Goal: Information Seeking & Learning: Learn about a topic

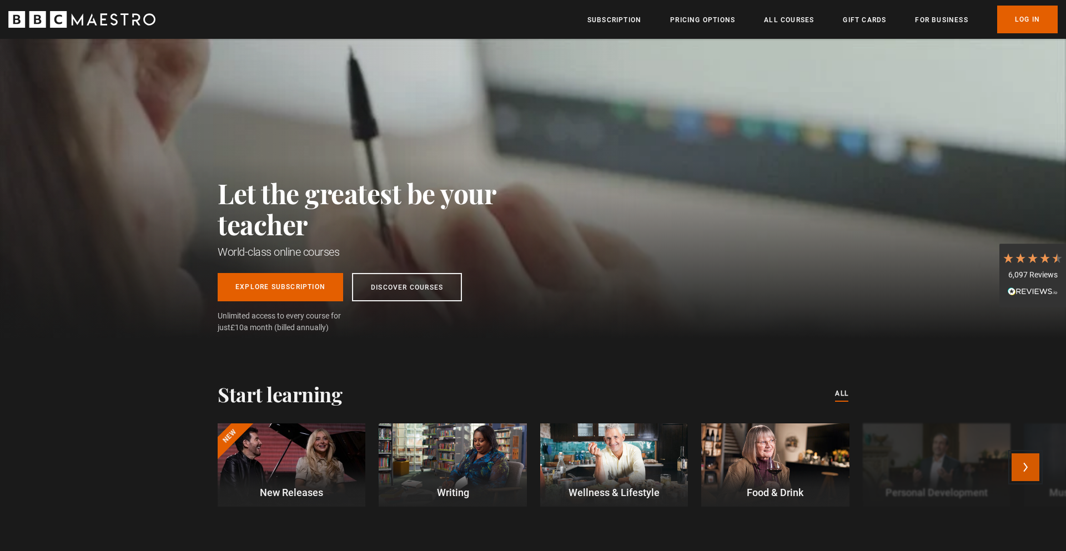
click at [1021, 467] on button "Next" at bounding box center [1026, 468] width 28 height 28
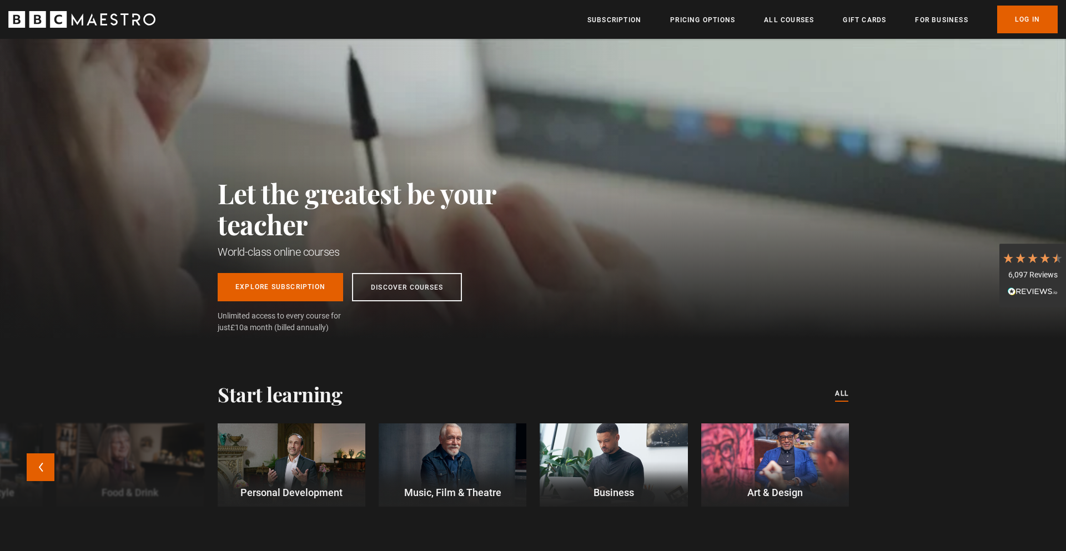
scroll to position [0, 145]
click at [802, 464] on div at bounding box center [775, 465] width 148 height 83
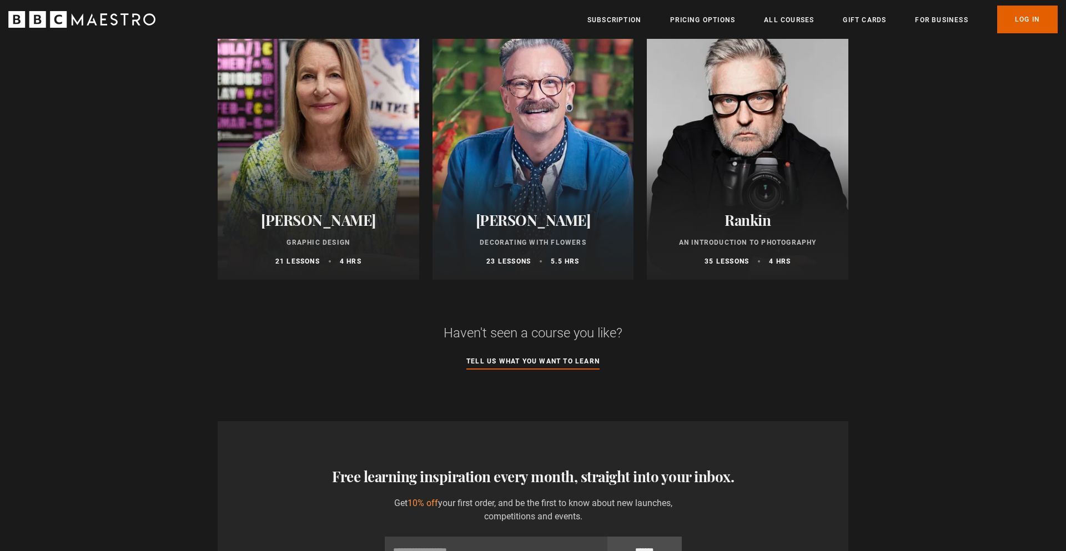
scroll to position [448, 0]
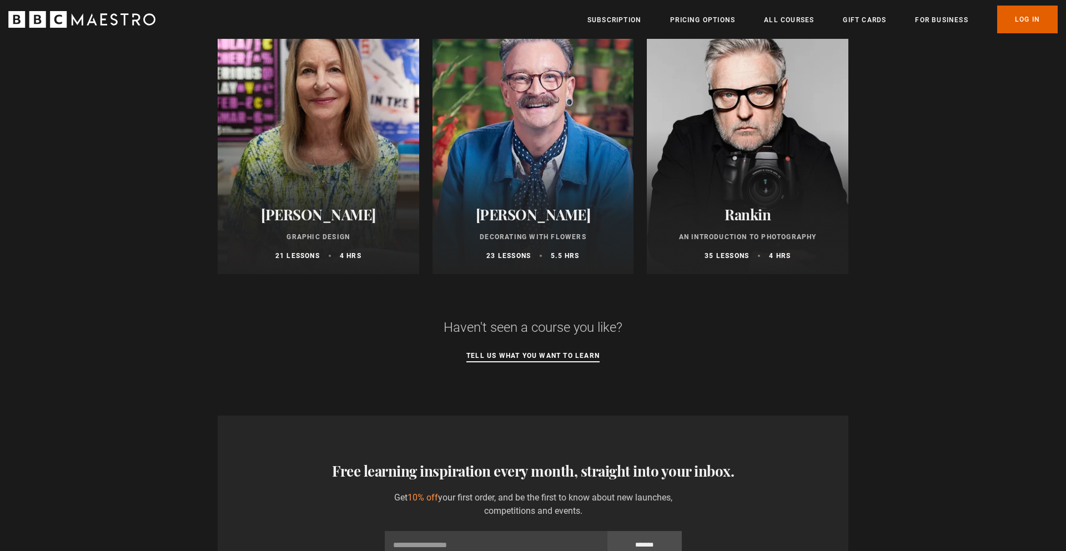
click at [562, 357] on link "Tell us what you want to learn" at bounding box center [532, 356] width 133 height 12
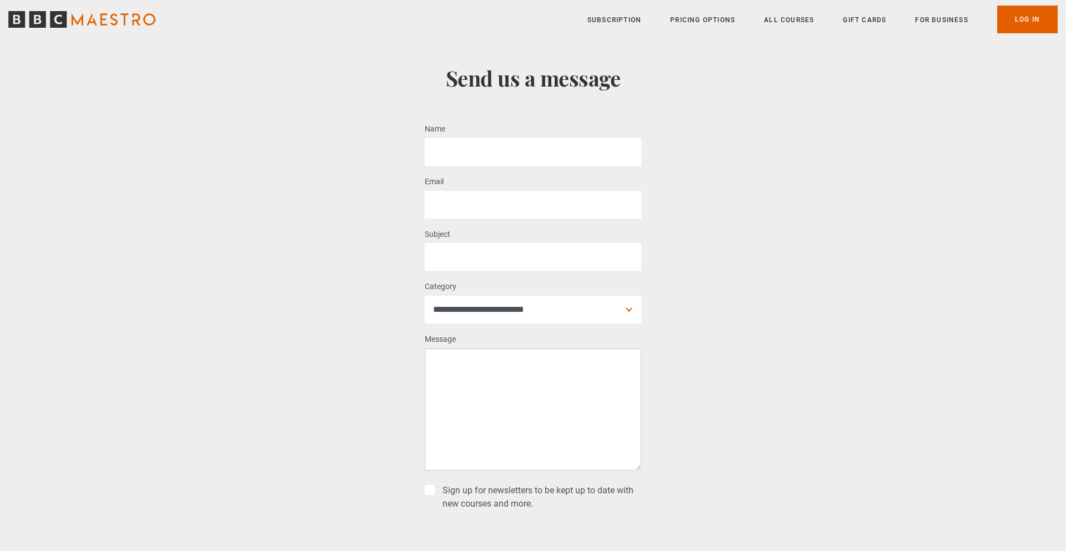
click at [85, 18] on icon "BBC Maestro" at bounding box center [81, 19] width 147 height 17
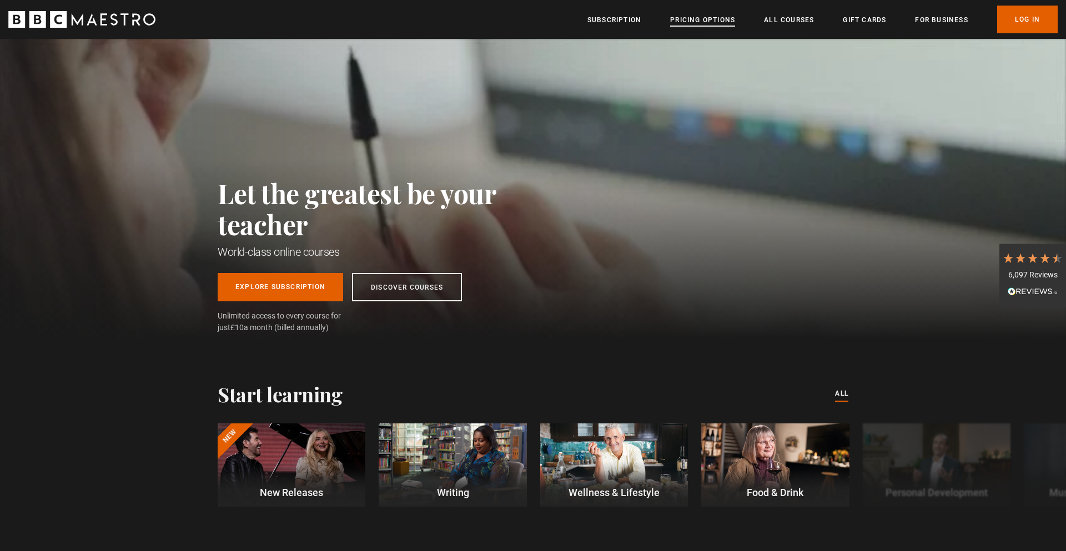
click at [685, 18] on link "Pricing Options" at bounding box center [702, 19] width 65 height 11
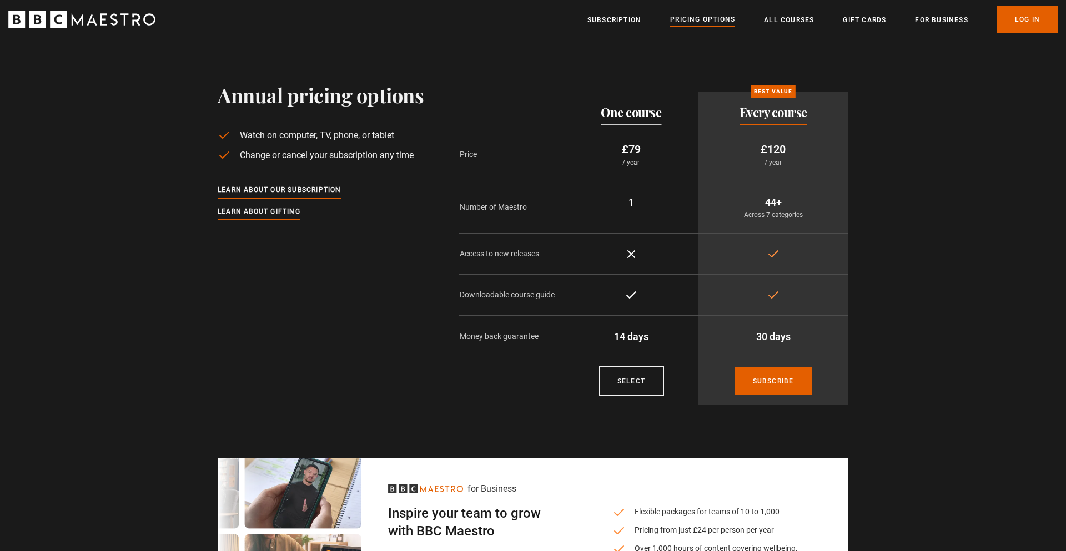
click at [116, 28] on div "Menu Close Subscription Pricing Options All Courses Gift Cards For business Alr…" at bounding box center [533, 20] width 1066 height 28
click at [120, 18] on icon "BBC Maestro" at bounding box center [81, 19] width 147 height 17
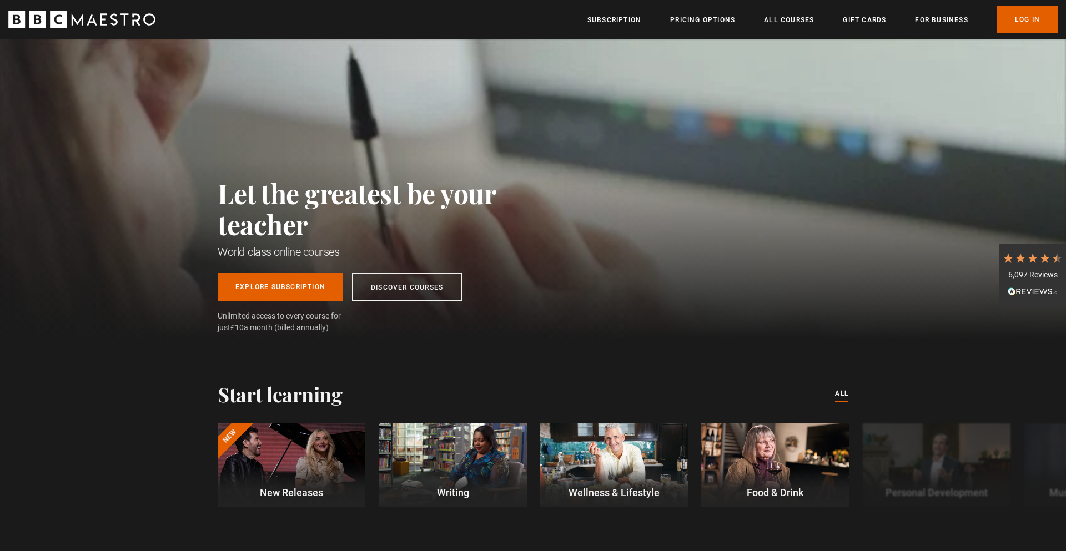
scroll to position [0, 436]
click at [1019, 264] on icon at bounding box center [1020, 258] width 12 height 12
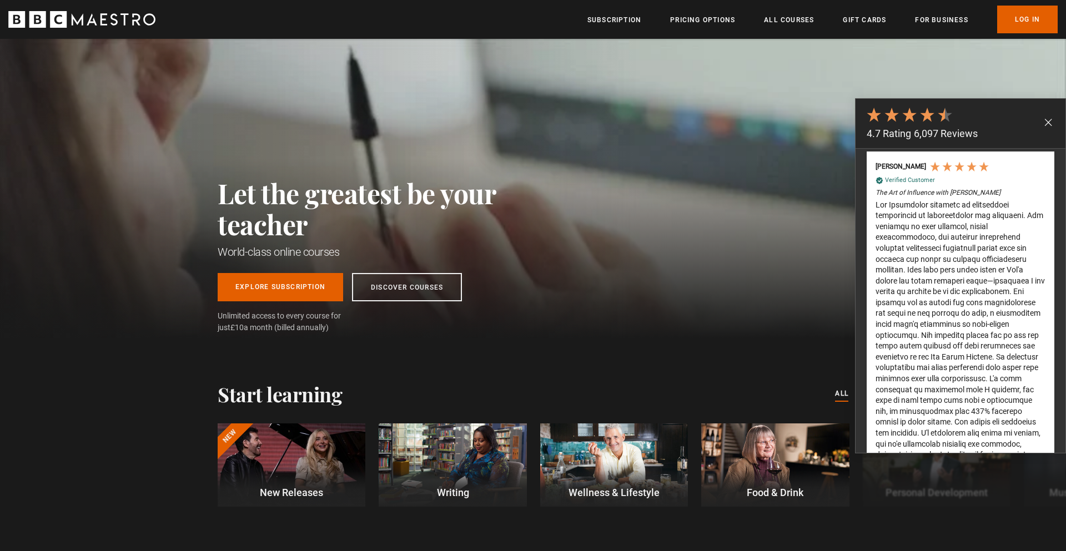
scroll to position [0, 873]
